Goal: Information Seeking & Learning: Learn about a topic

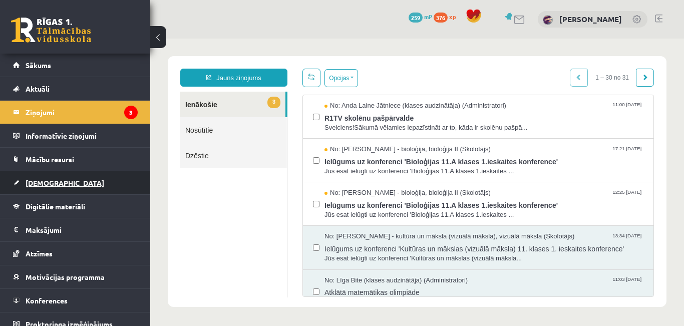
click at [50, 182] on span "[DEMOGRAPHIC_DATA]" at bounding box center [65, 182] width 79 height 9
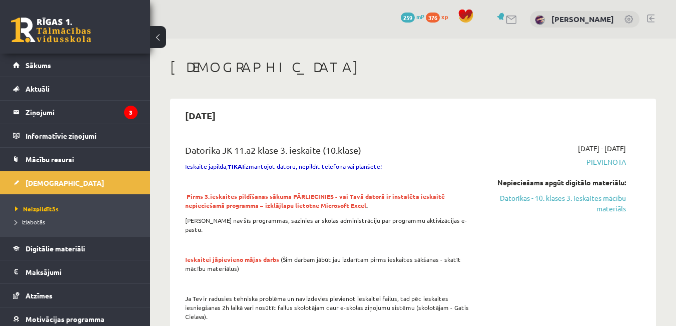
click at [381, 136] on div "Datorika JK 11.a2 klase 3. ieskaite (10.klase) Ieskaite jāpilda, TIKAI izmantoj…" at bounding box center [413, 259] width 476 height 252
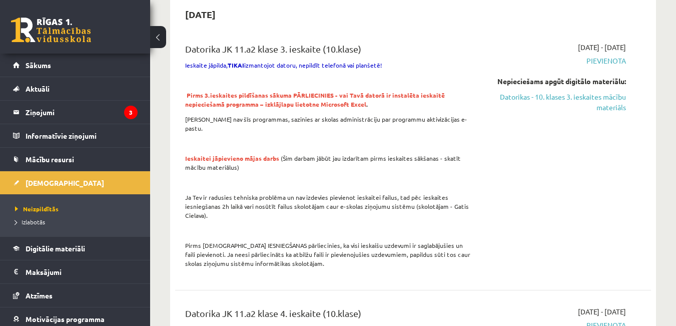
scroll to position [100, 0]
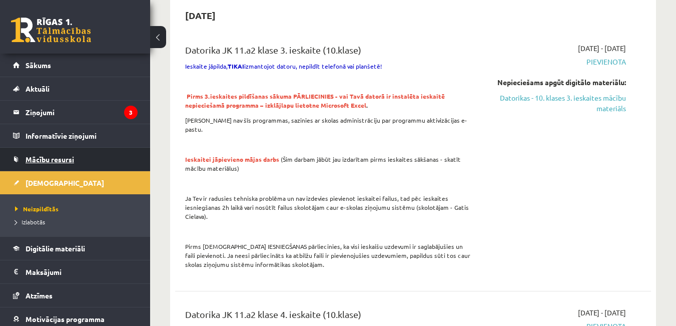
click at [41, 161] on span "Mācību resursi" at bounding box center [50, 159] width 49 height 9
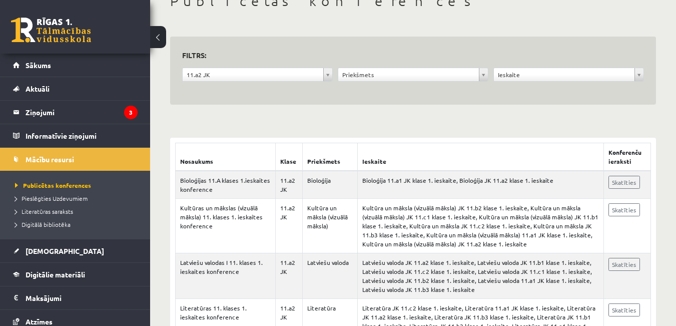
scroll to position [50, 0]
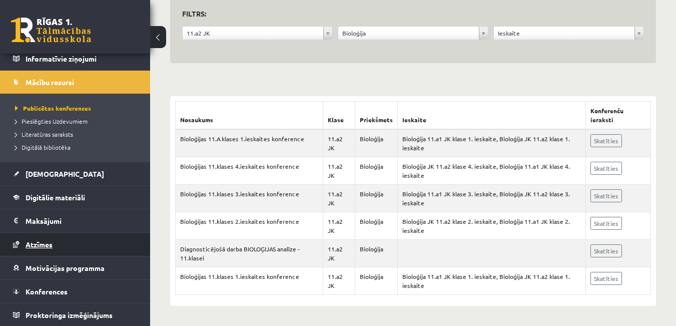
scroll to position [78, 0]
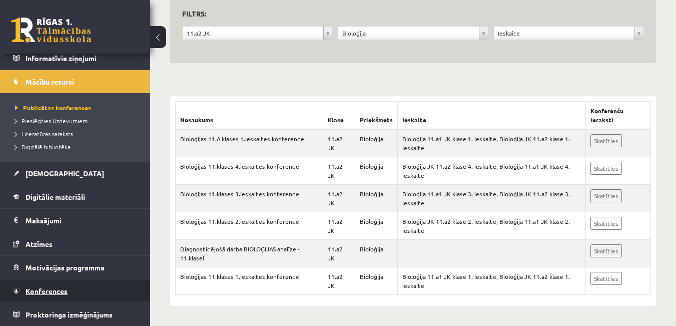
click at [51, 285] on link "Konferences" at bounding box center [75, 290] width 125 height 23
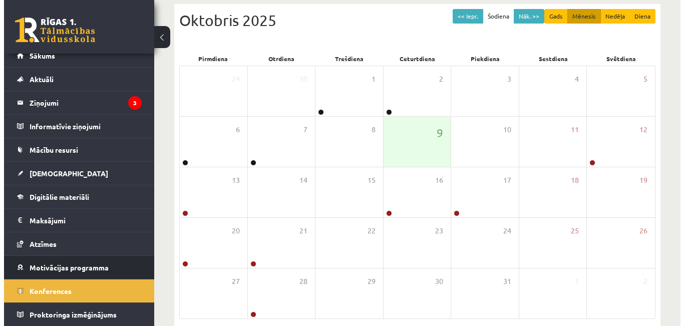
scroll to position [10, 0]
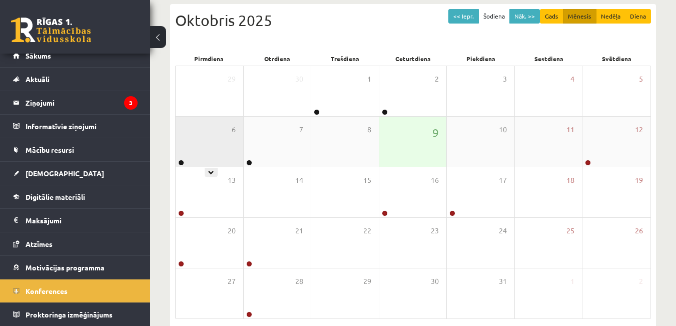
click at [198, 144] on div "6" at bounding box center [210, 142] width 68 height 50
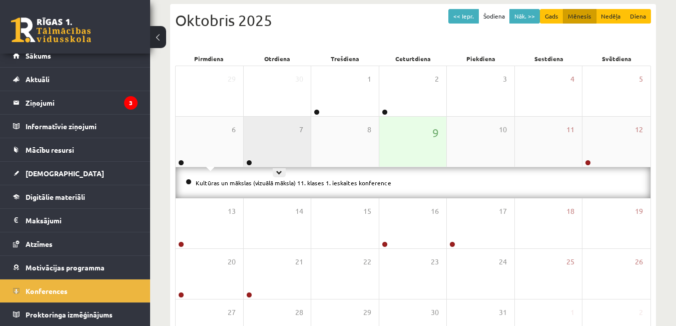
click at [282, 154] on div "7" at bounding box center [278, 142] width 68 height 50
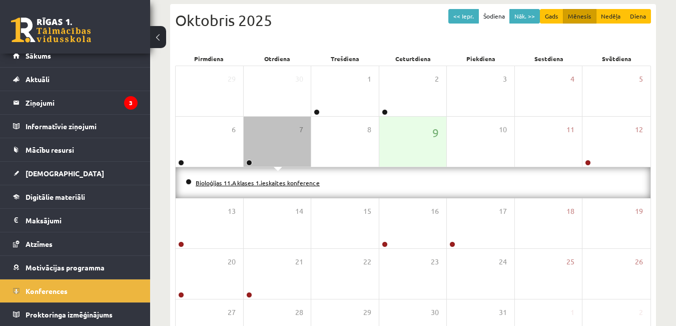
click at [301, 184] on link "Bioloģijas 11.A klases 1.ieskaites konference" at bounding box center [258, 183] width 124 height 8
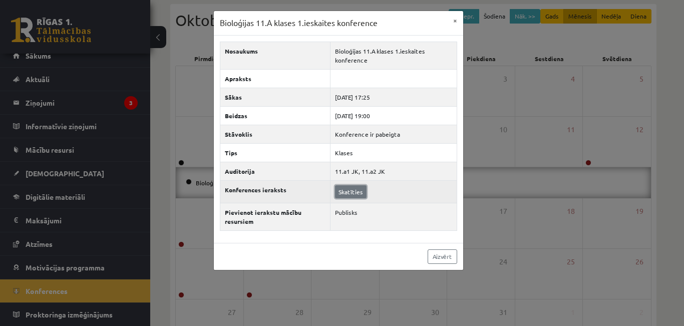
click at [347, 192] on link "Skatīties" at bounding box center [351, 191] width 32 height 13
